Goal: Transaction & Acquisition: Book appointment/travel/reservation

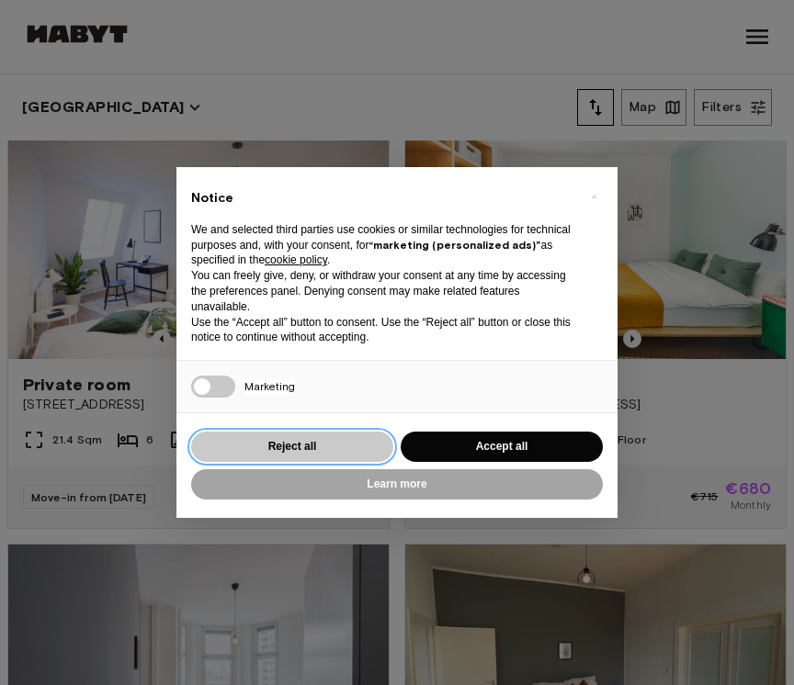
click at [319, 442] on button "Reject all" at bounding box center [292, 447] width 202 height 30
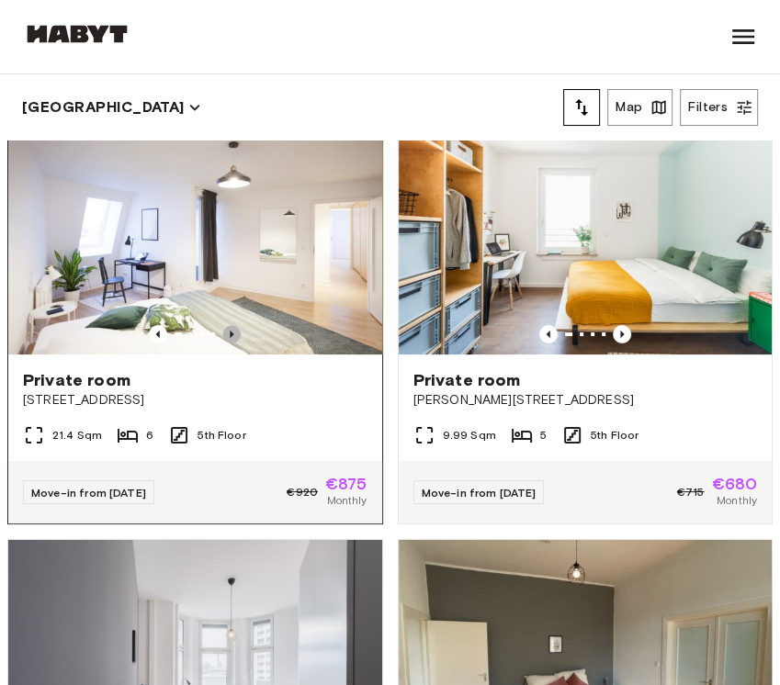
click at [222, 326] on icon "Previous image" at bounding box center [231, 334] width 18 height 18
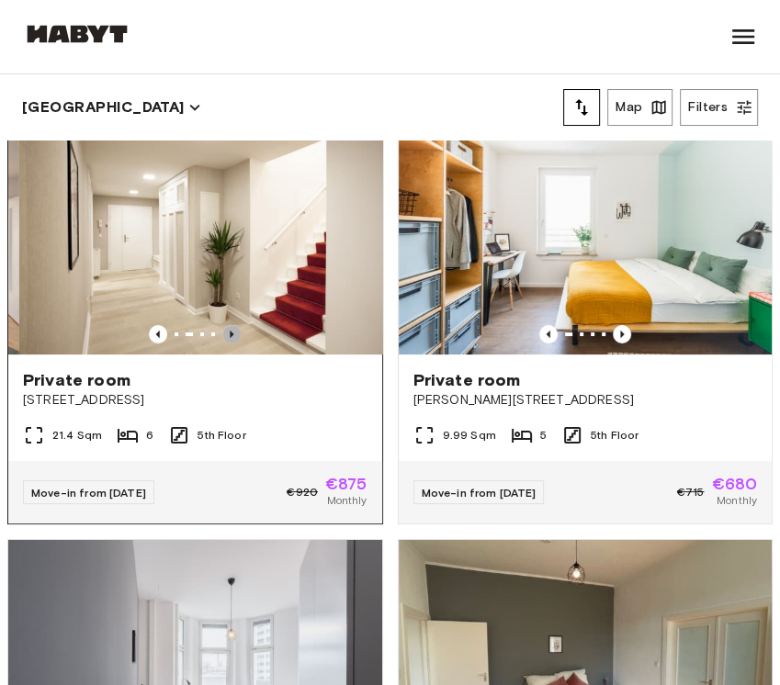
click at [222, 326] on icon "Previous image" at bounding box center [231, 334] width 18 height 18
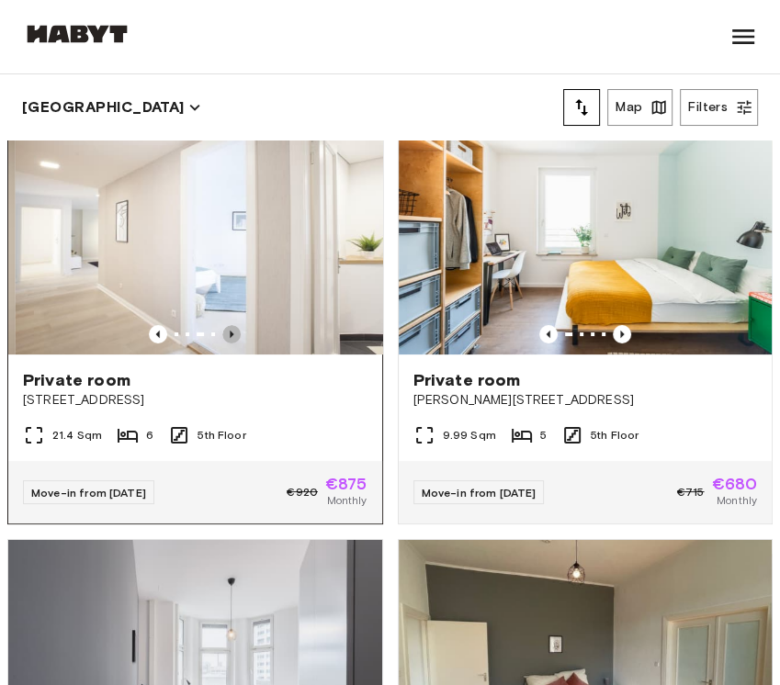
click at [222, 326] on icon "Previous image" at bounding box center [231, 334] width 18 height 18
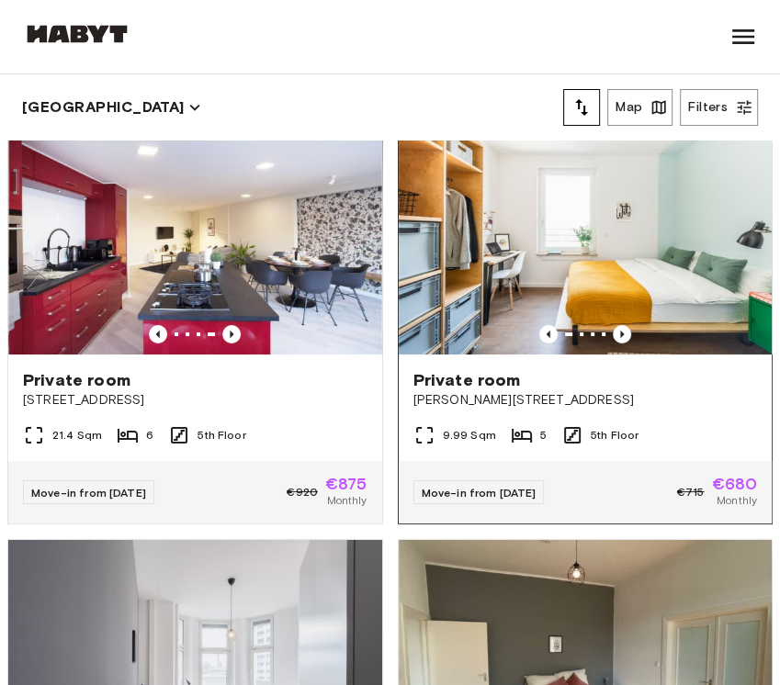
scroll to position [51, 0]
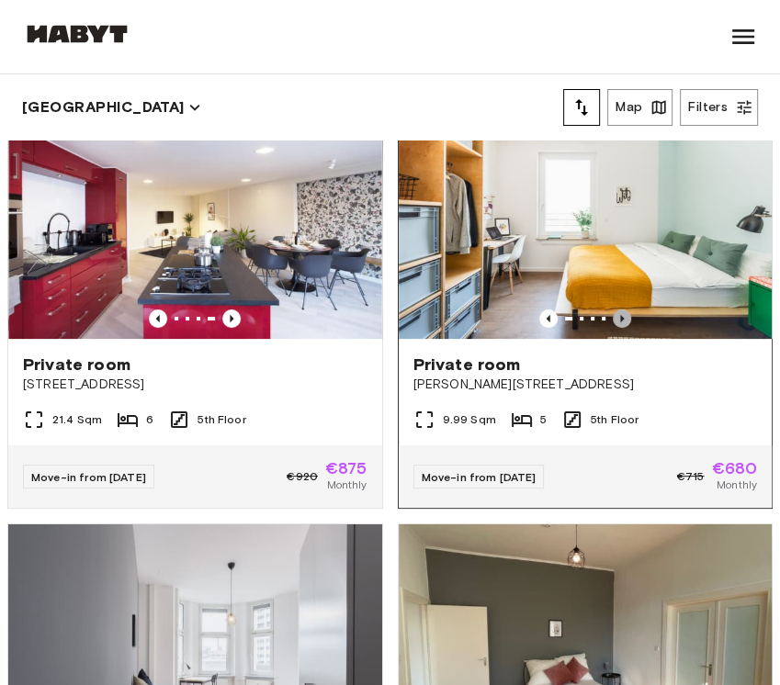
click at [613, 310] on icon "Previous image" at bounding box center [622, 319] width 18 height 18
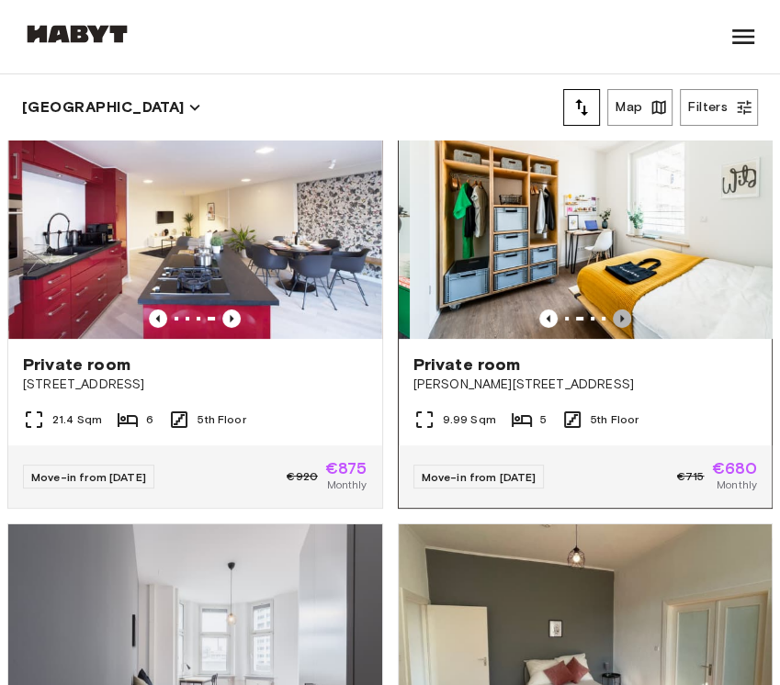
click at [613, 310] on icon "Previous image" at bounding box center [622, 319] width 18 height 18
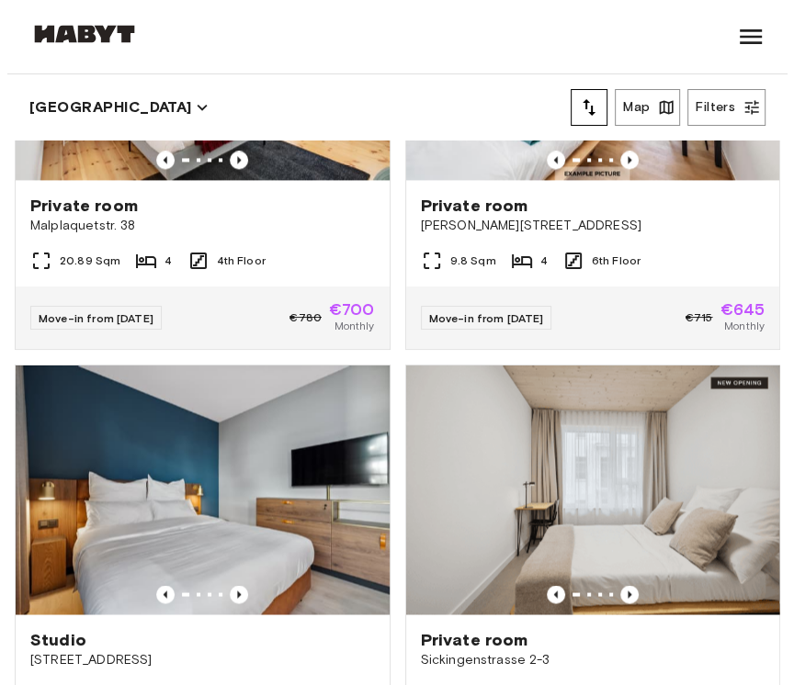
scroll to position [5432, 0]
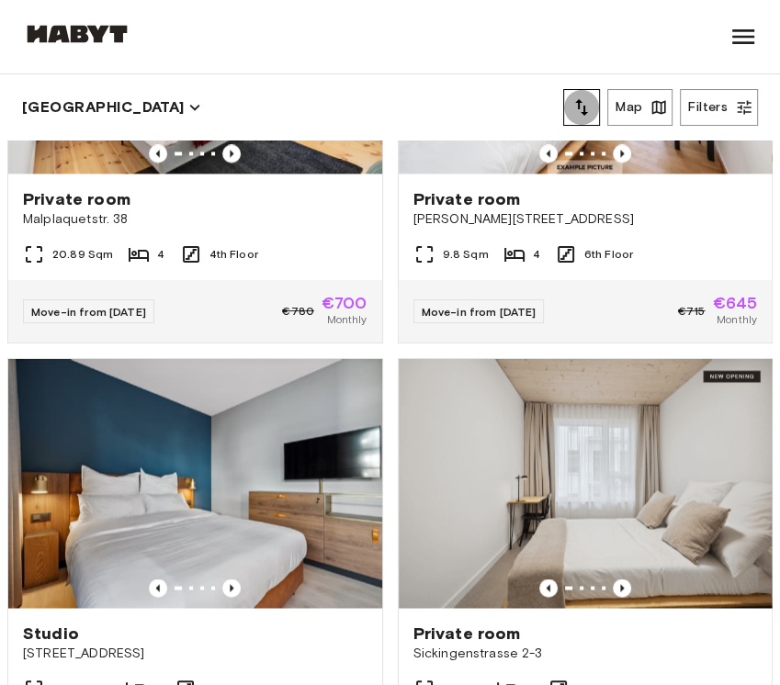
click at [589, 108] on icon "tune" at bounding box center [582, 107] width 22 height 22
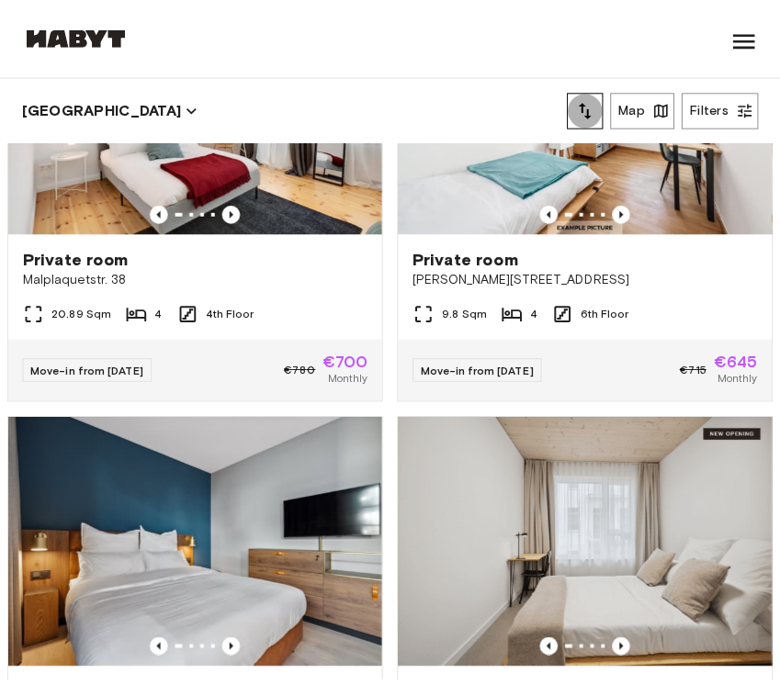
scroll to position [5433, 0]
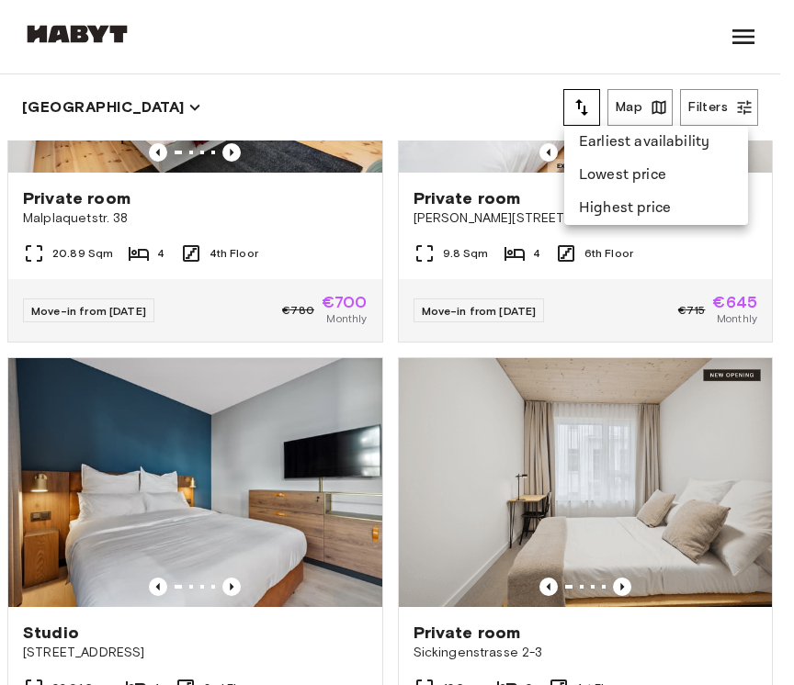
click at [618, 176] on li "Lowest price" at bounding box center [656, 175] width 184 height 33
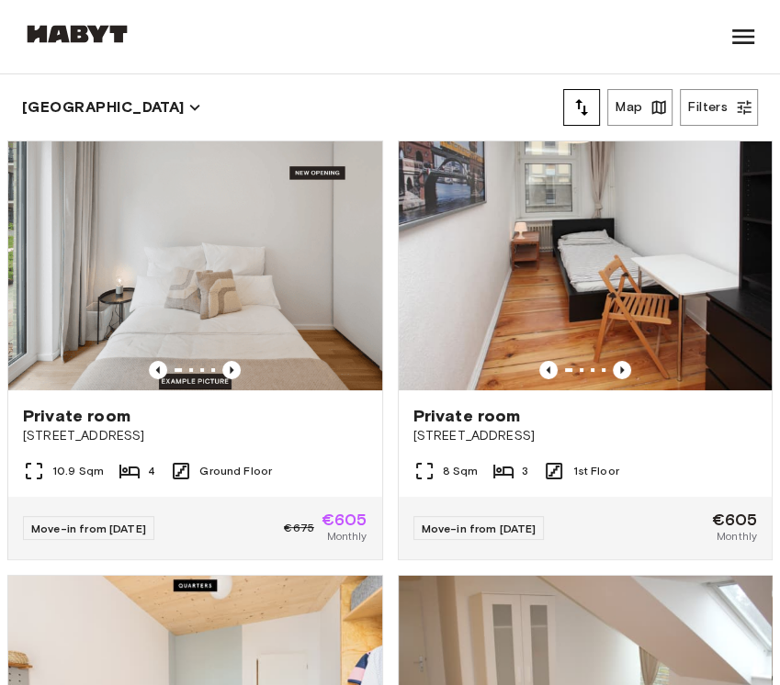
click at [583, 102] on icon "tune" at bounding box center [582, 107] width 22 height 22
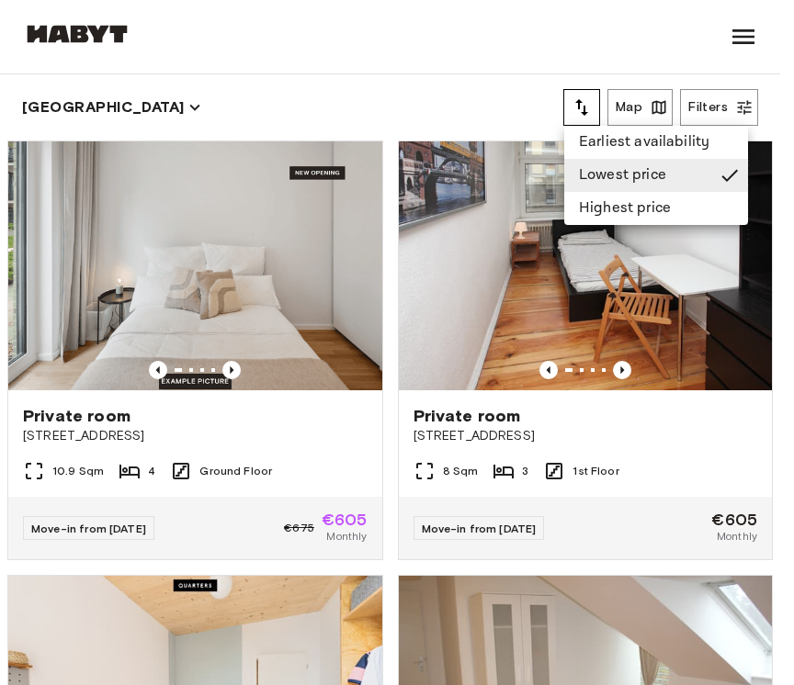
click at [632, 174] on li "Lowest price" at bounding box center [656, 175] width 184 height 33
